Goal: Task Accomplishment & Management: Use online tool/utility

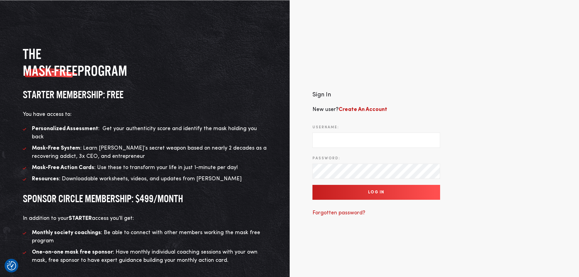
drag, startPoint x: 327, startPoint y: 131, endPoint x: 330, endPoint y: 133, distance: 3.9
click at [327, 132] on input "Username:" at bounding box center [376, 139] width 128 height 15
type input "[EMAIL_ADDRESS][DOMAIN_NAME]"
click at [337, 185] on input "Log In" at bounding box center [376, 192] width 128 height 15
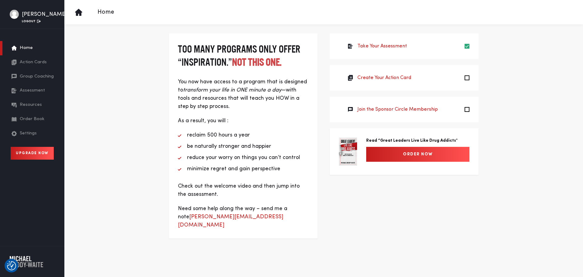
click at [33, 88] on span "Assessment" at bounding box center [32, 90] width 25 height 7
